Goal: Information Seeking & Learning: Learn about a topic

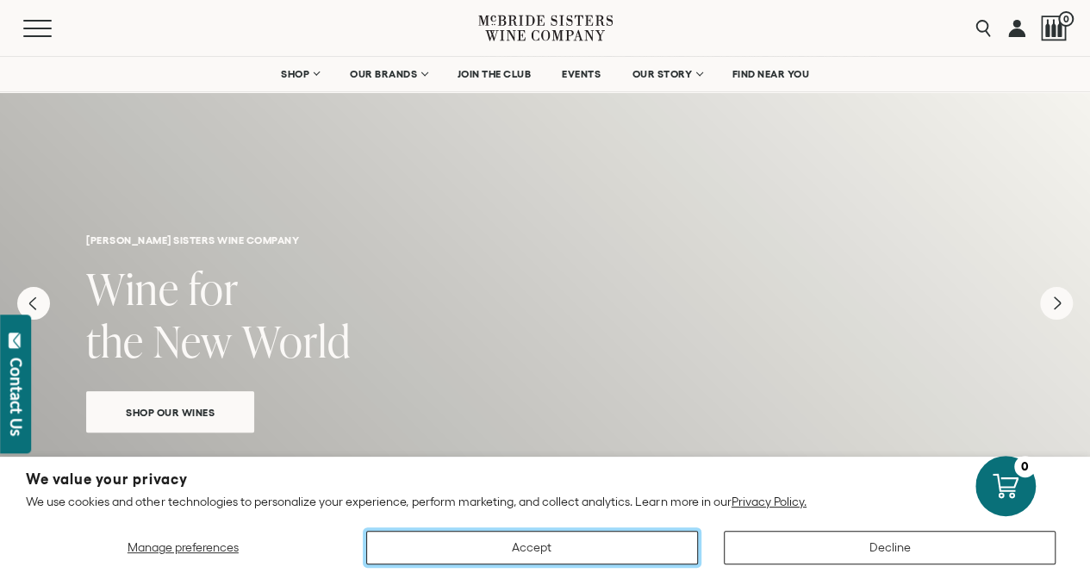
click at [463, 548] on button "Accept" at bounding box center [532, 548] width 332 height 34
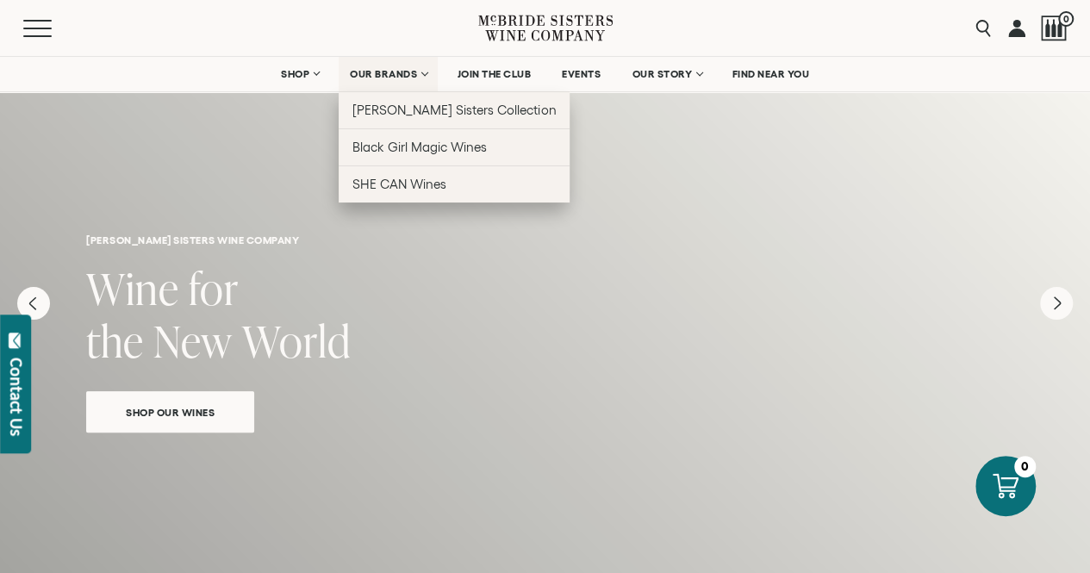
click at [415, 72] on span "OUR BRANDS" at bounding box center [383, 74] width 67 height 12
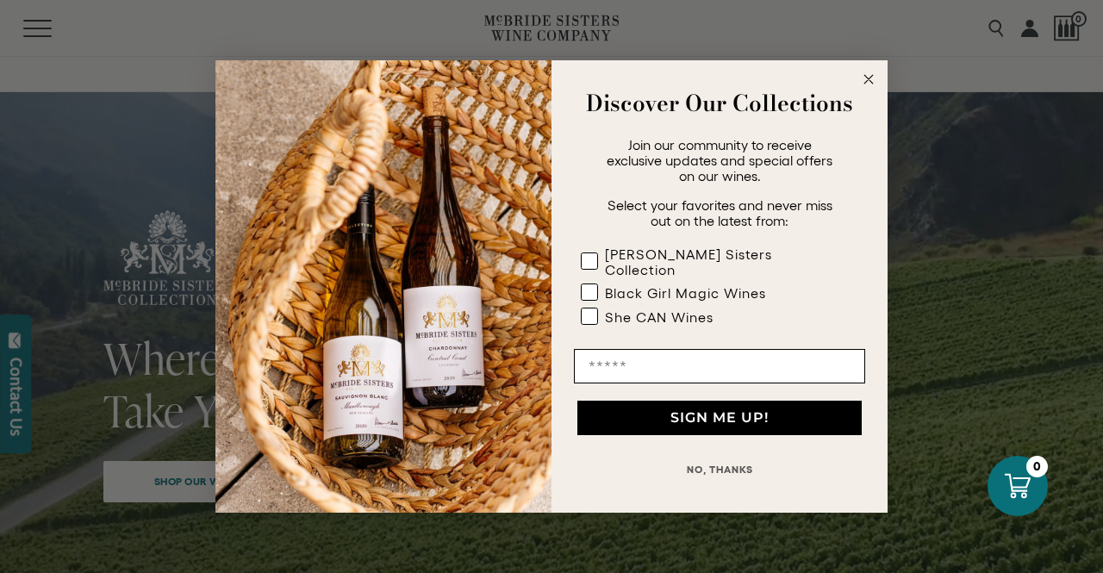
click at [871, 90] on circle "Close dialog" at bounding box center [869, 80] width 20 height 20
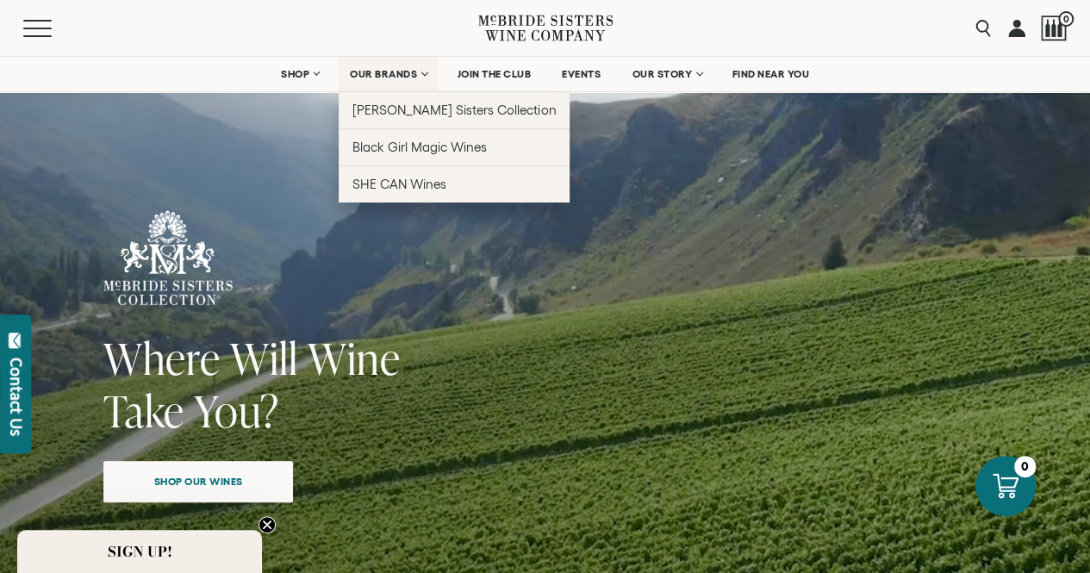
click at [423, 72] on link "OUR BRANDS" at bounding box center [388, 74] width 99 height 34
click at [381, 81] on link "OUR BRANDS" at bounding box center [388, 74] width 99 height 34
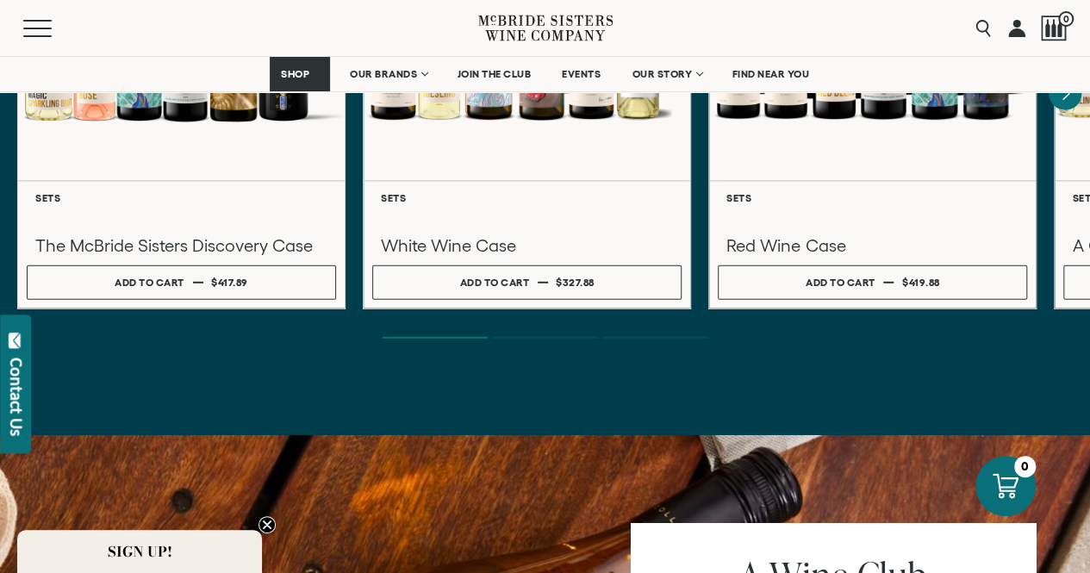
scroll to position [5609, 0]
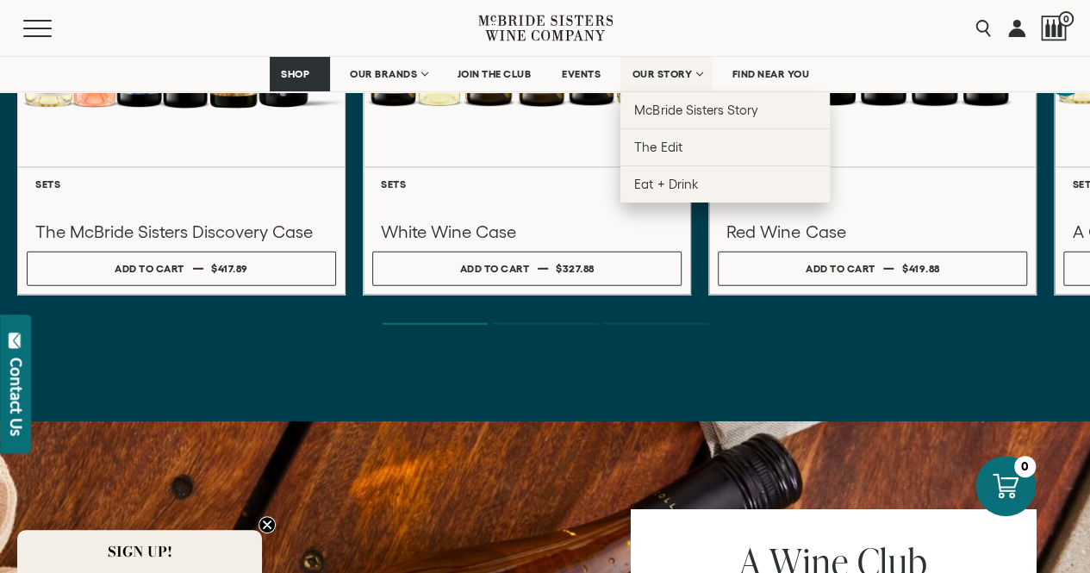
click at [652, 74] on span "OUR STORY" at bounding box center [662, 74] width 60 height 12
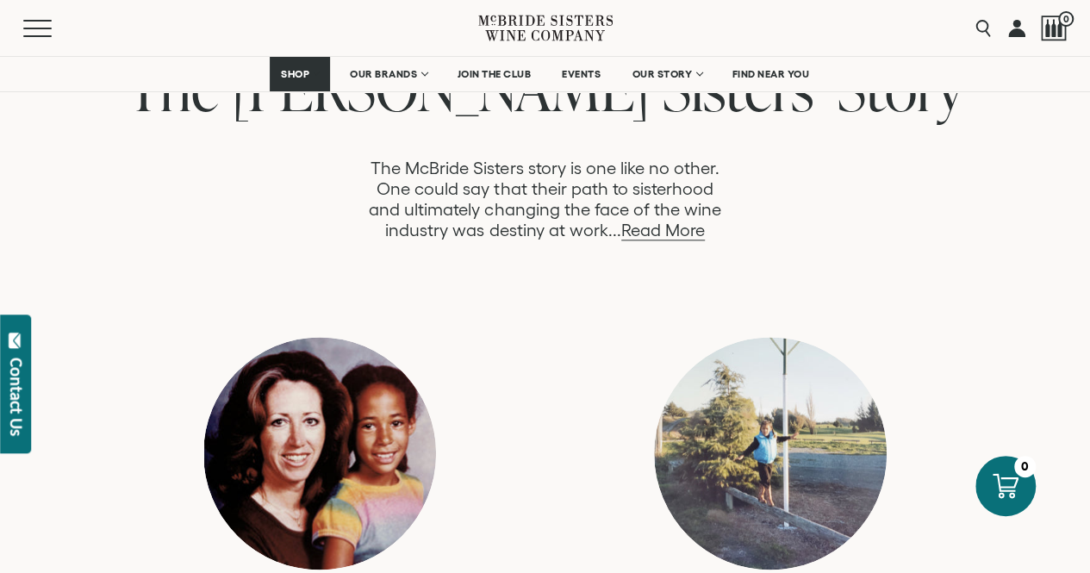
scroll to position [945, 0]
click at [670, 235] on link "Read More" at bounding box center [664, 231] width 84 height 20
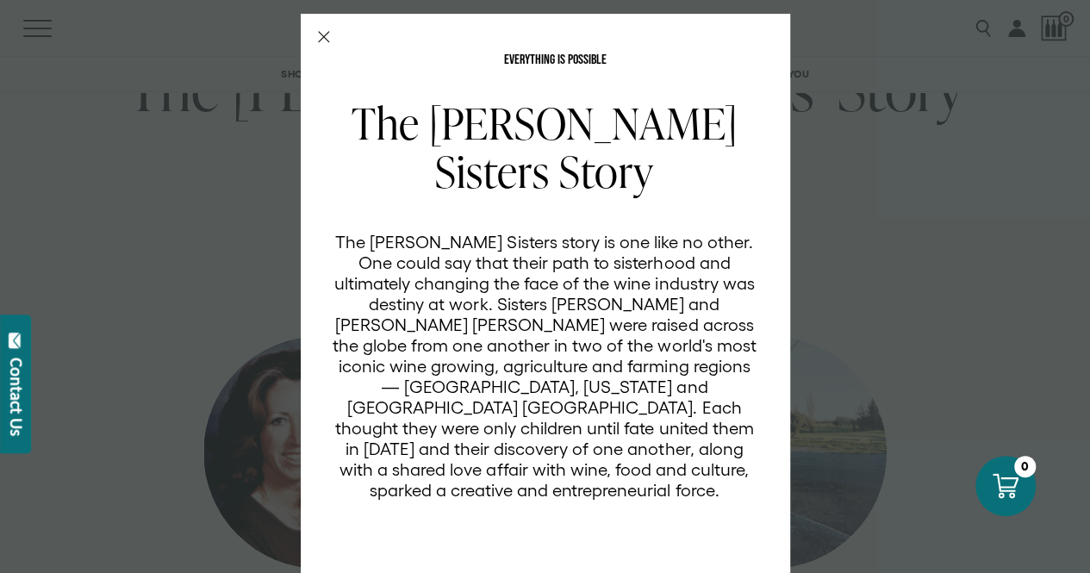
click at [318, 31] on icon "Close Modal" at bounding box center [324, 37] width 12 height 12
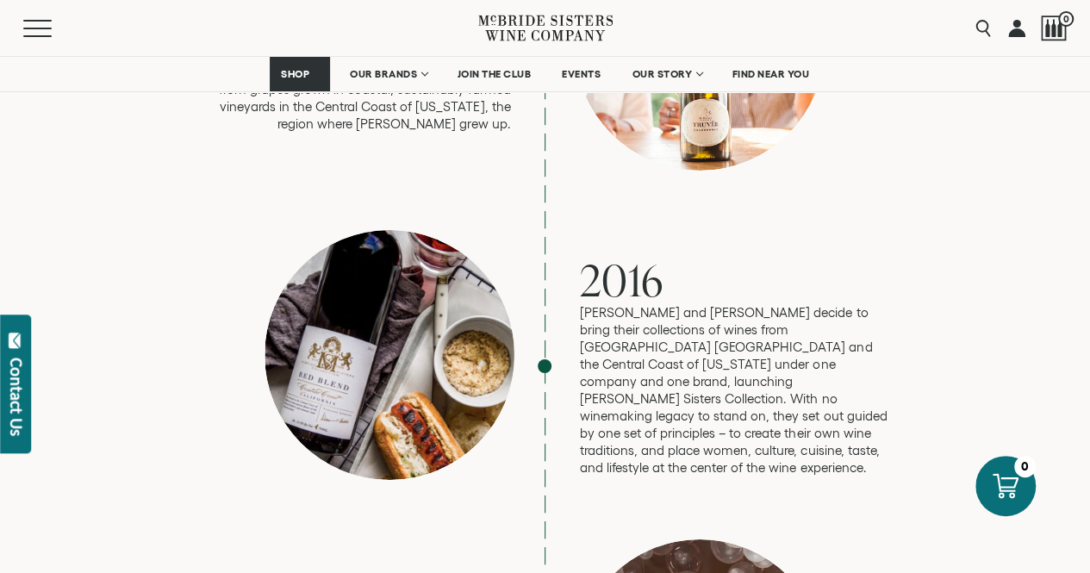
scroll to position [2821, 0]
